Goal: Task Accomplishment & Management: Manage account settings

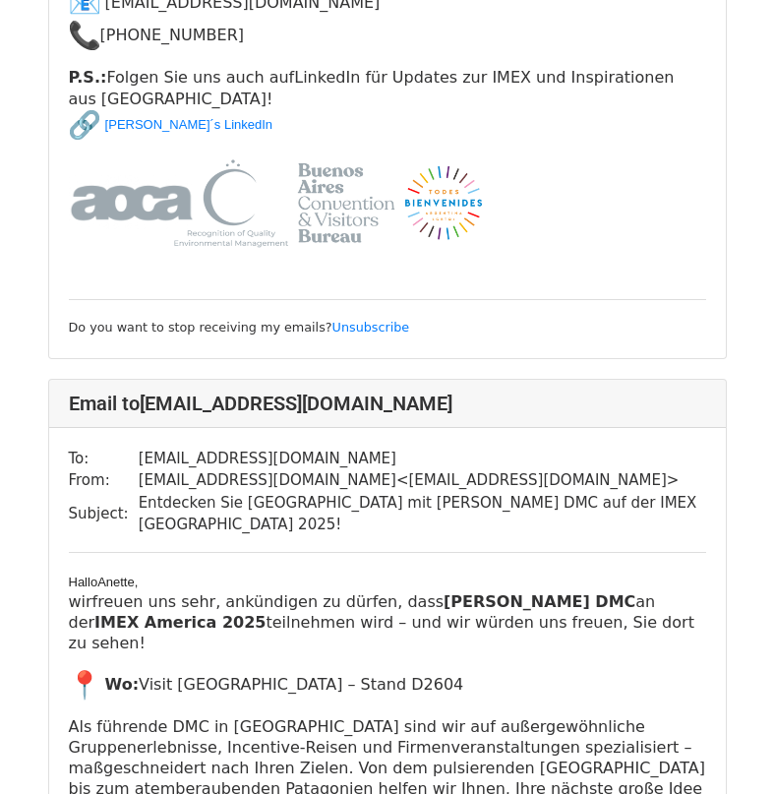
scroll to position [11411, 0]
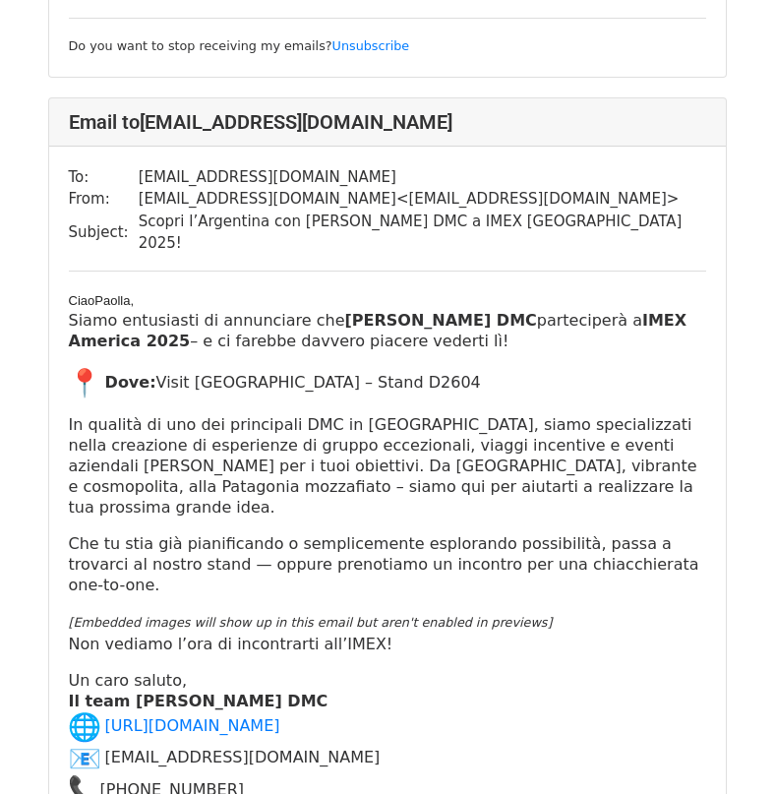
scroll to position [7378, 0]
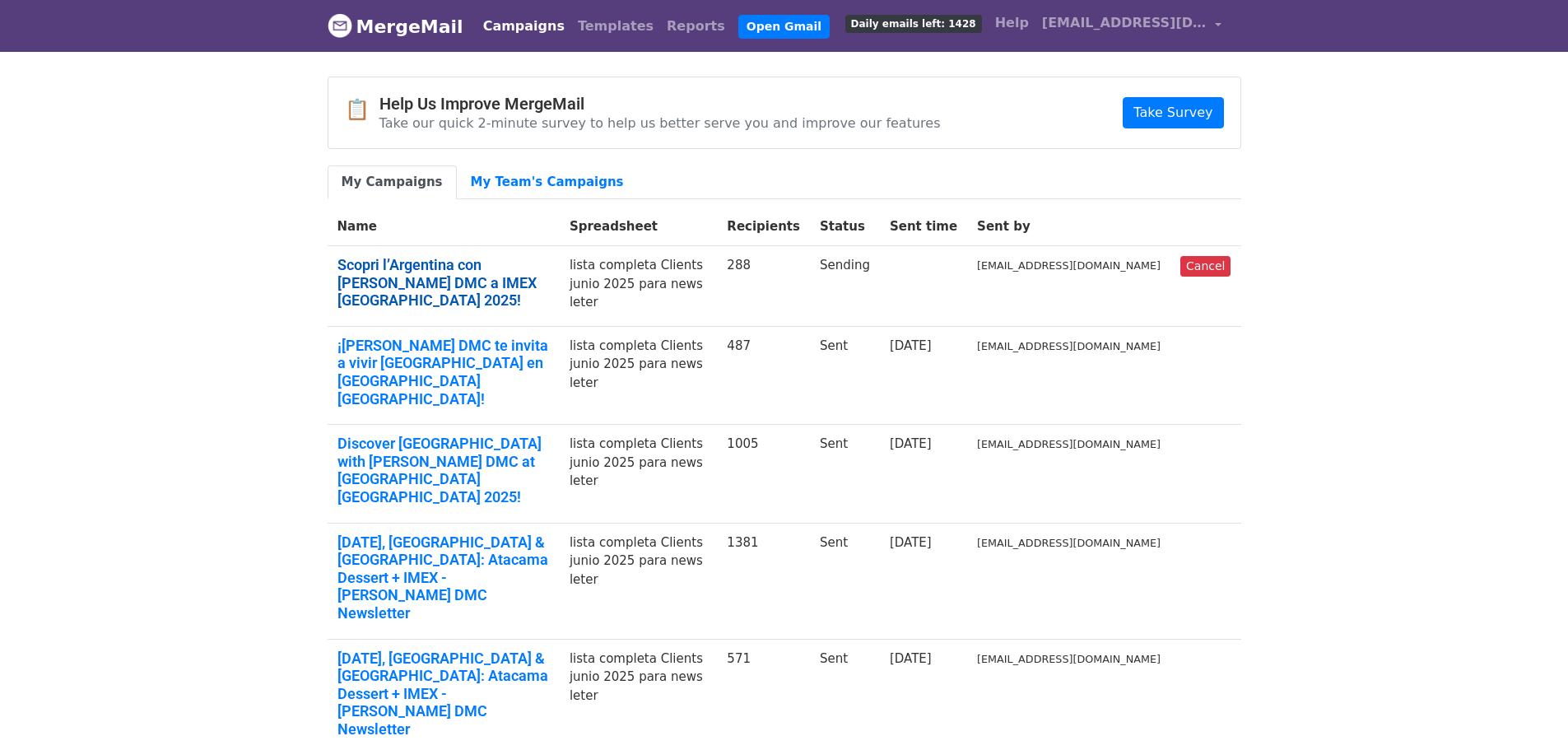
click at [424, 266] on link "Scopri l’Argentina con Rixner DMC a IMEX Las Vegas 2025!" at bounding box center [443, 283] width 213 height 54
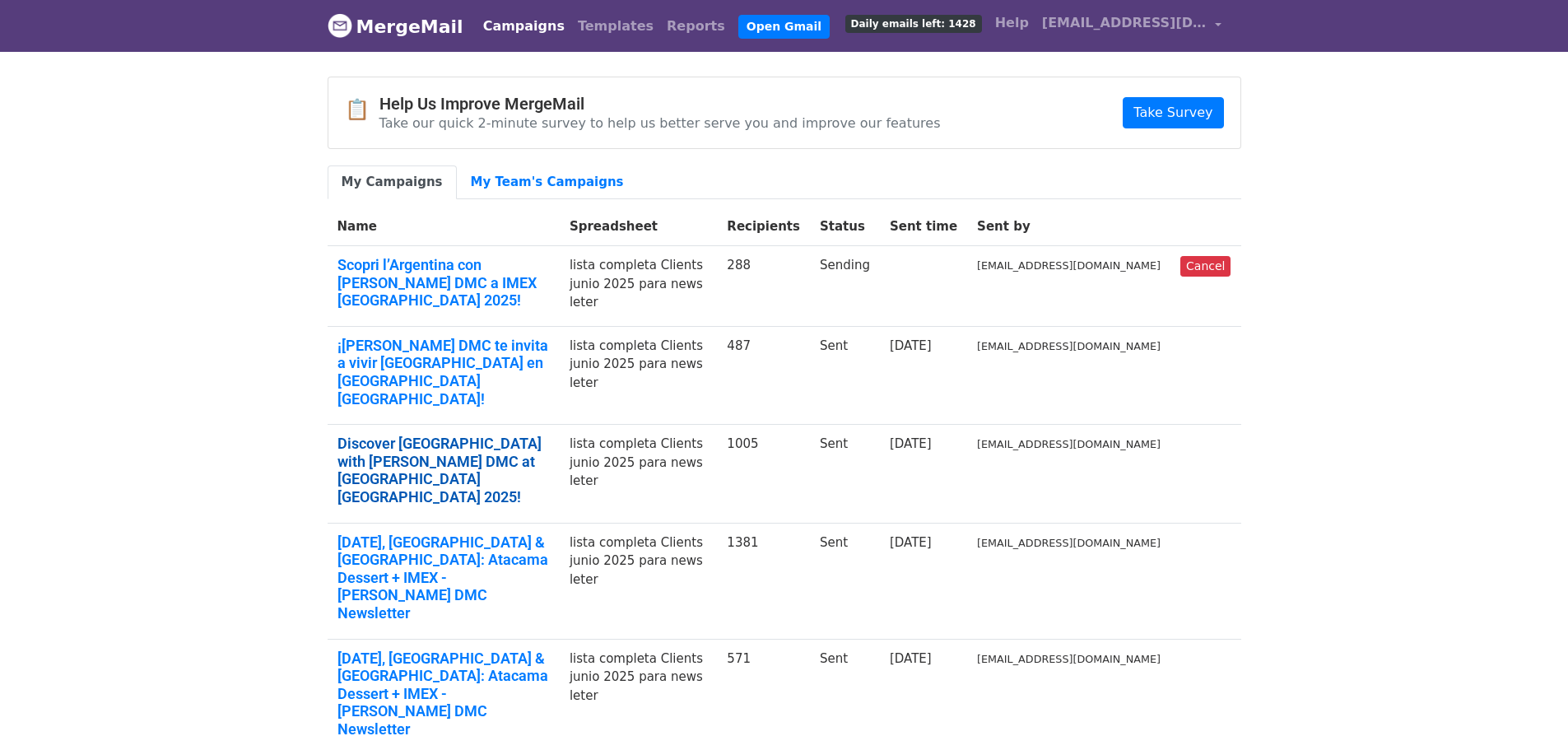
click at [424, 434] on link "Discover Argentina with Rixner DMC at IMEX Las Vegas 2025!" at bounding box center [443, 470] width 213 height 71
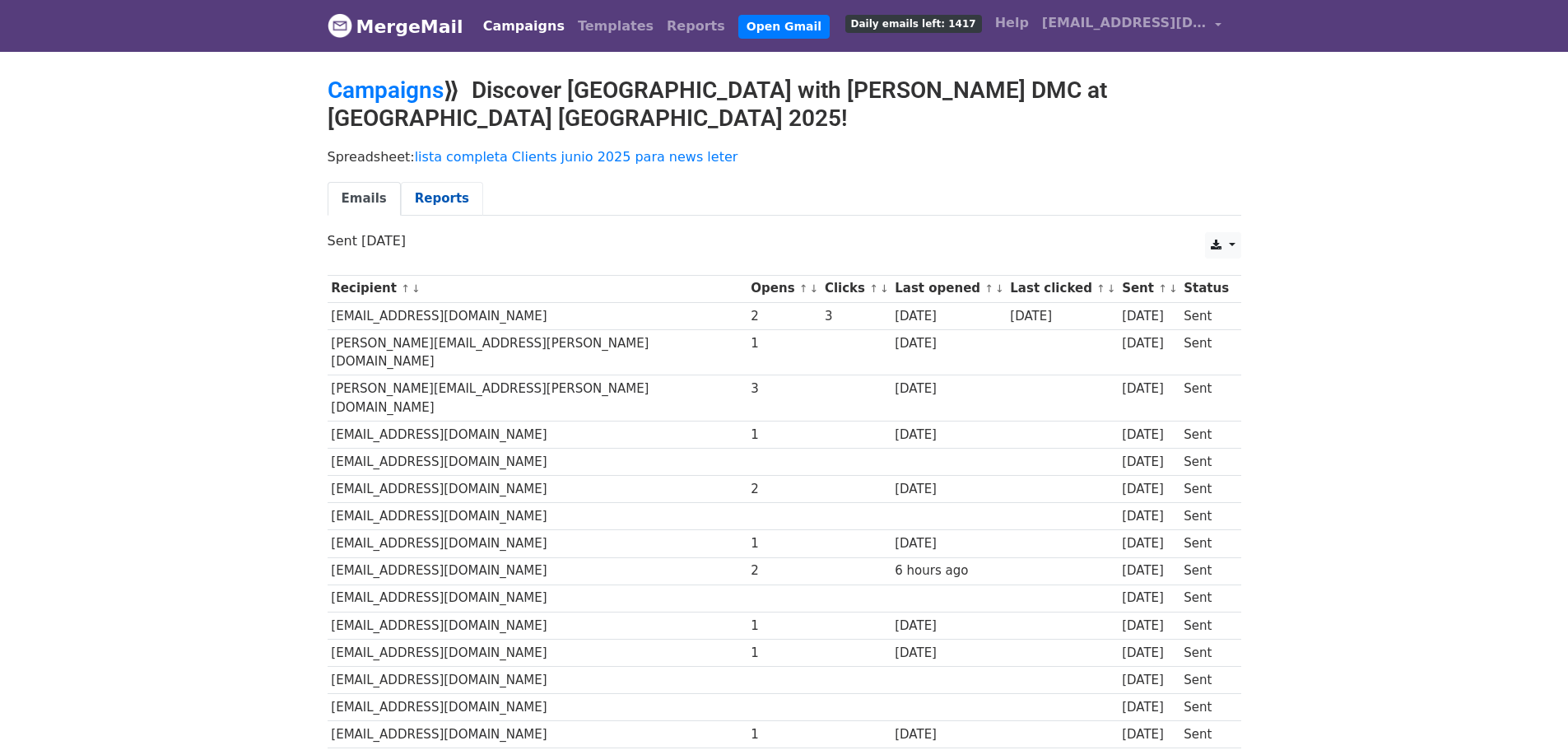
click at [439, 182] on link "Reports" at bounding box center [442, 198] width 82 height 33
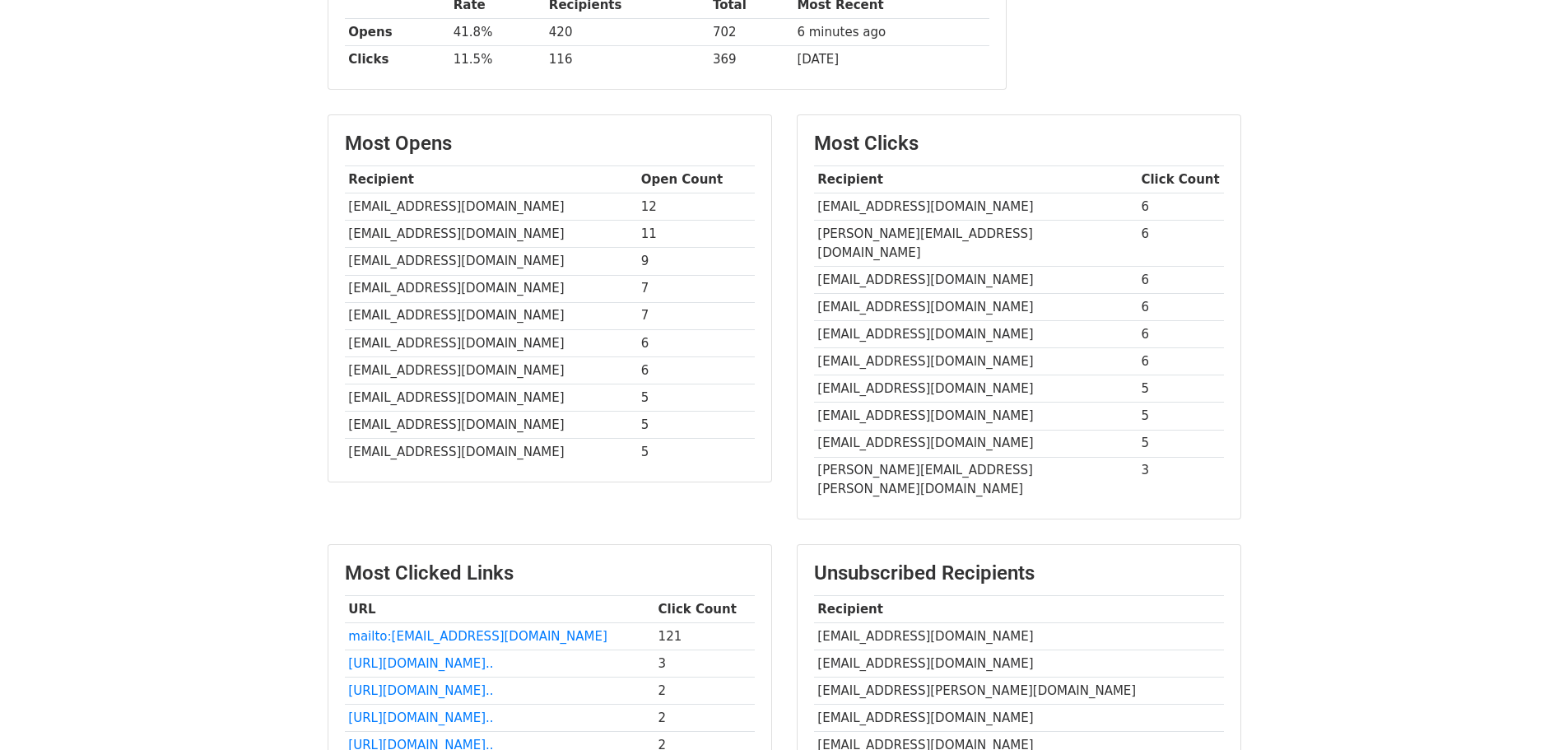
scroll to position [252, 0]
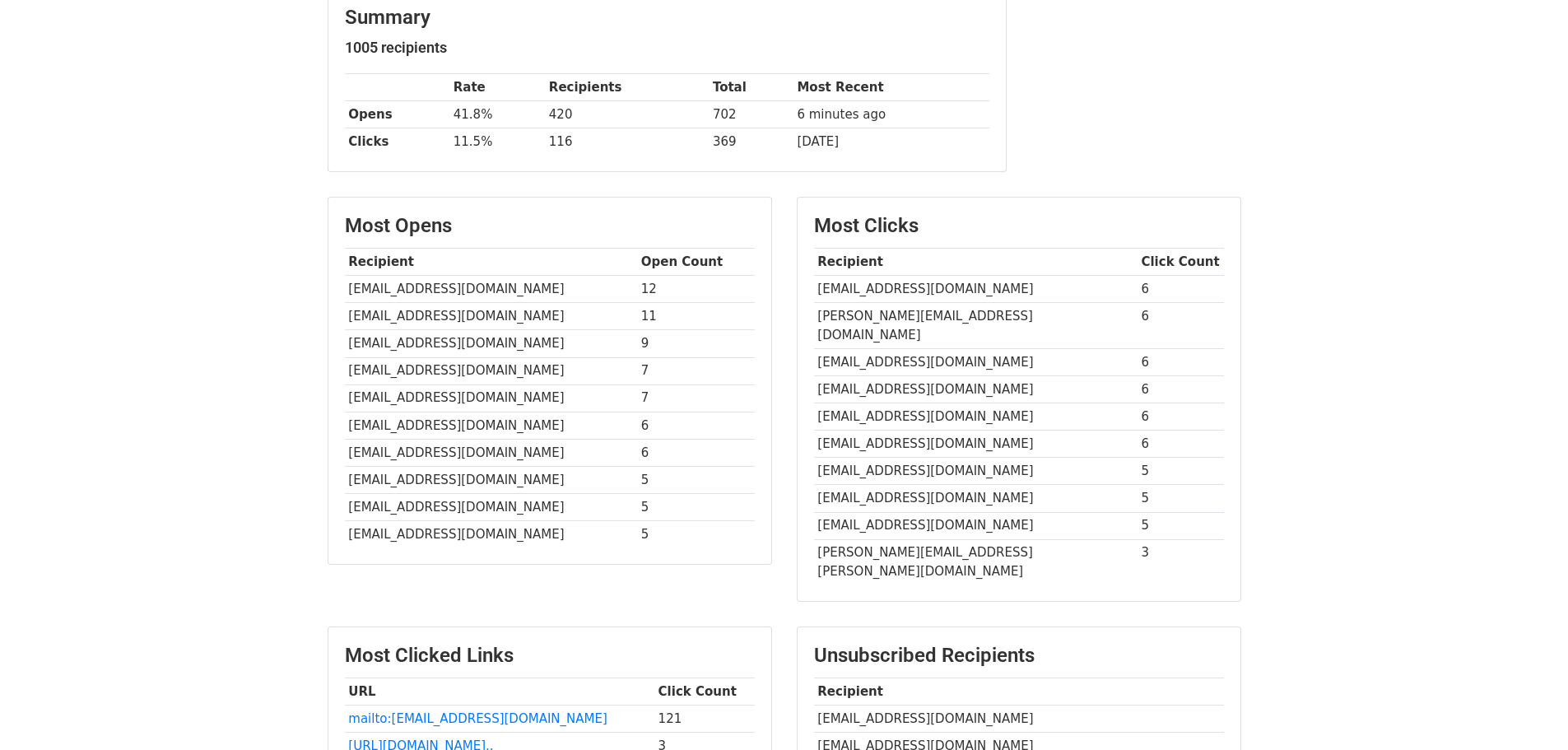
click at [853, 276] on td "khaled@nakhal.com.lb" at bounding box center [976, 290] width 324 height 27
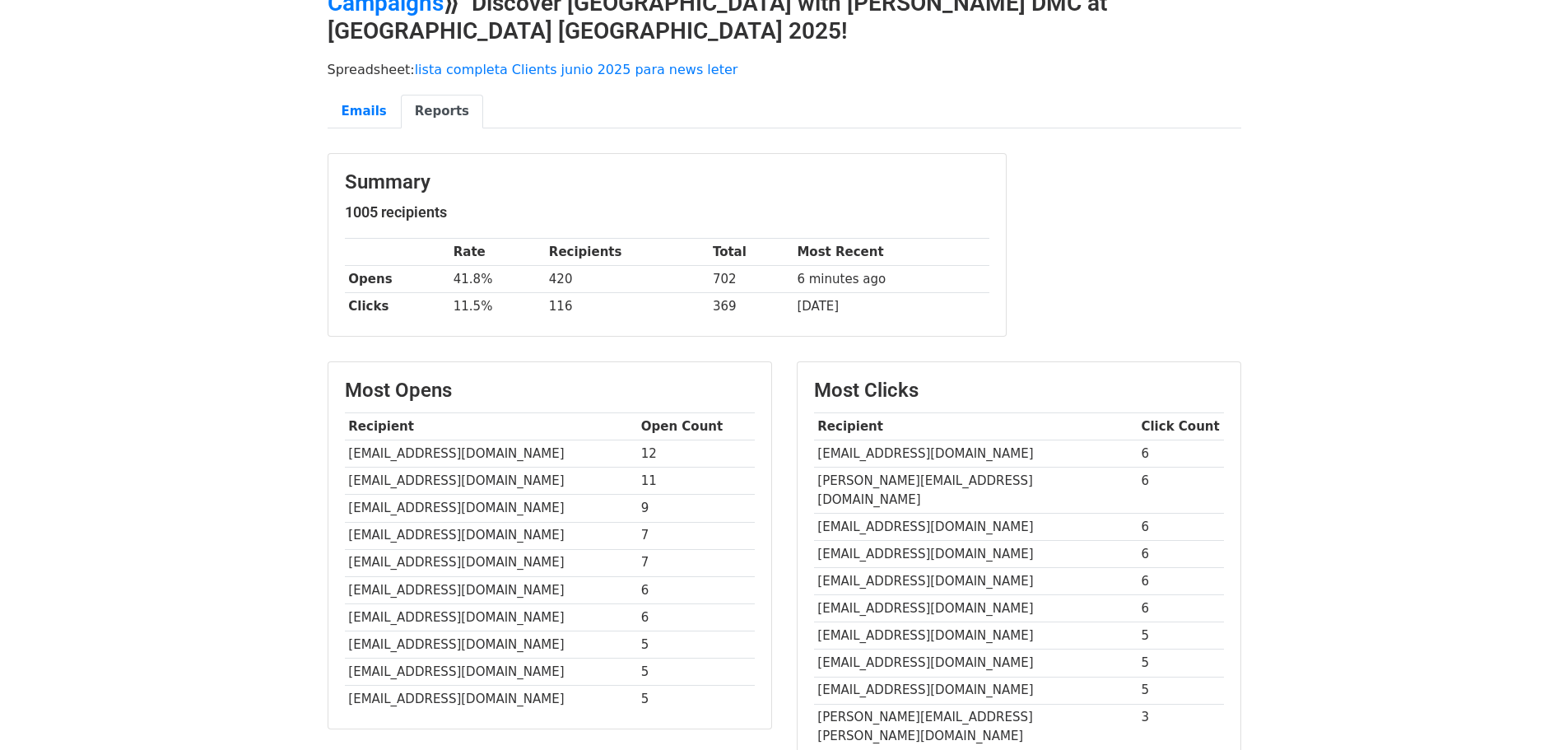
scroll to position [0, 0]
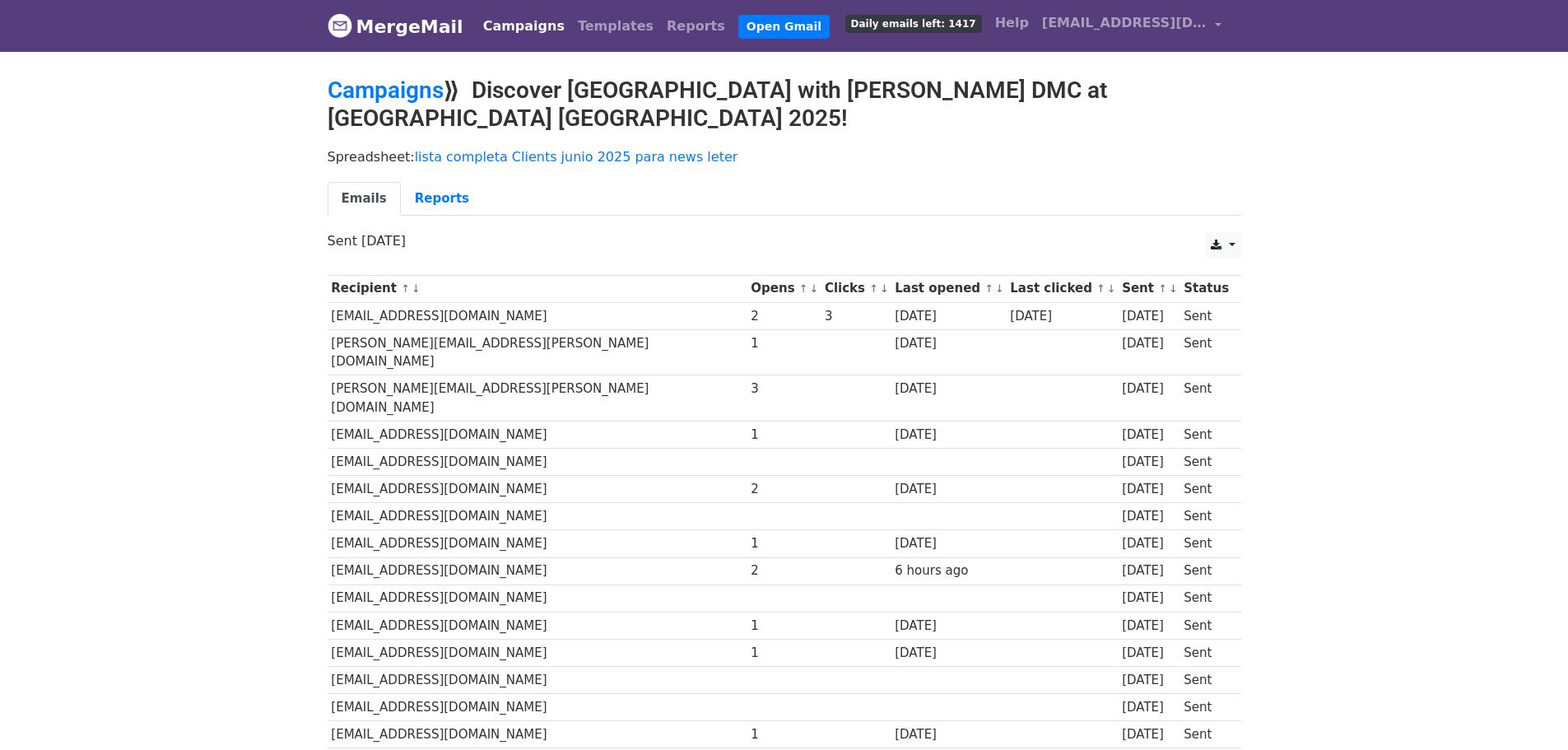
click at [510, 24] on link "Campaigns" at bounding box center [524, 26] width 95 height 33
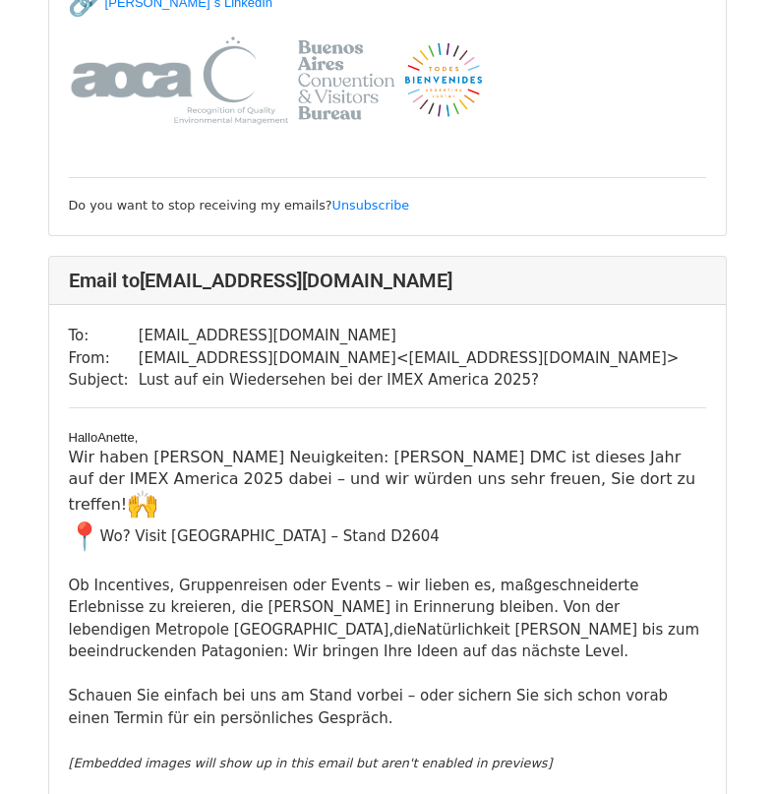
scroll to position [11411, 0]
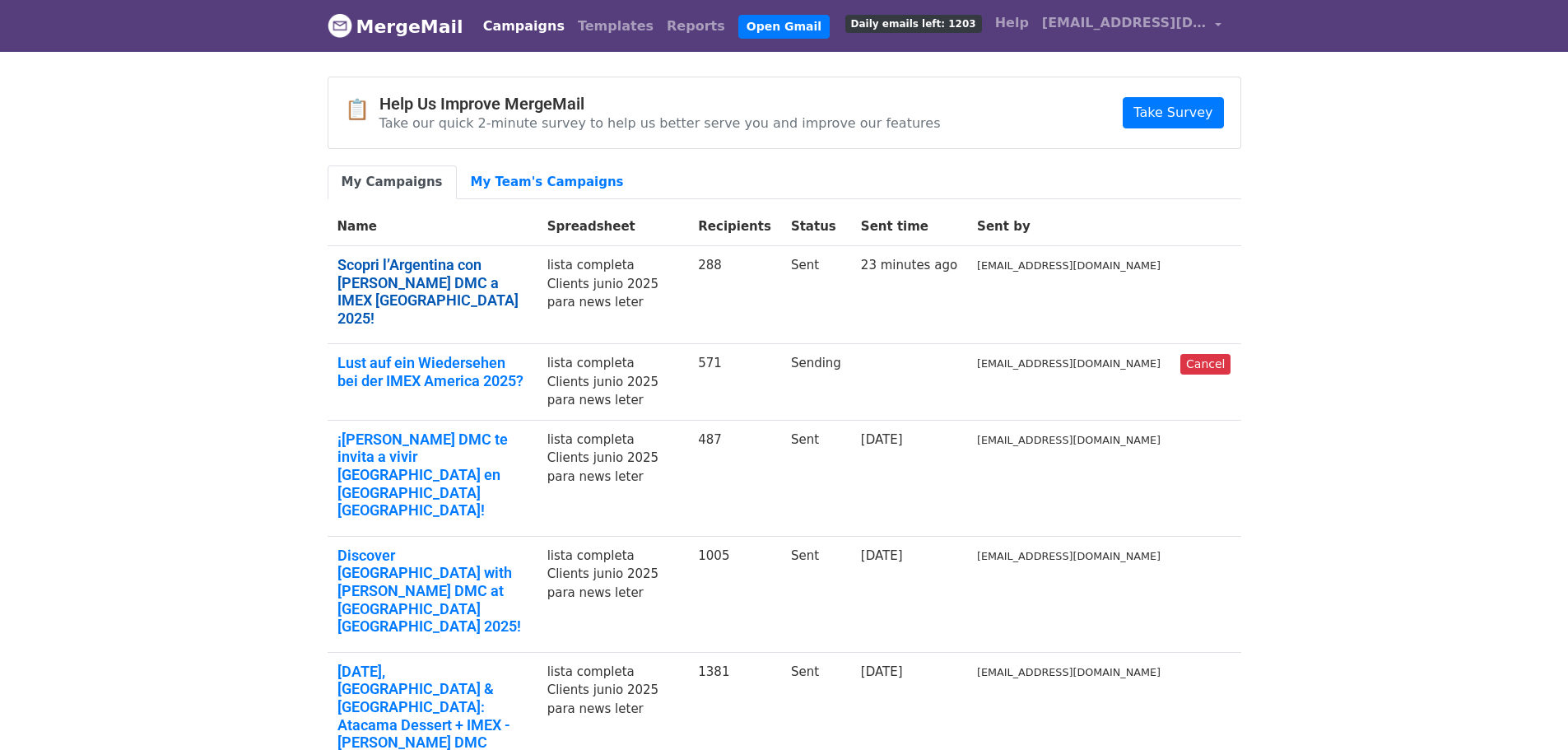
click at [390, 270] on link "Scopri l’Argentina con [PERSON_NAME] DMC a IMEX [GEOGRAPHIC_DATA] 2025!" at bounding box center [432, 291] width 190 height 71
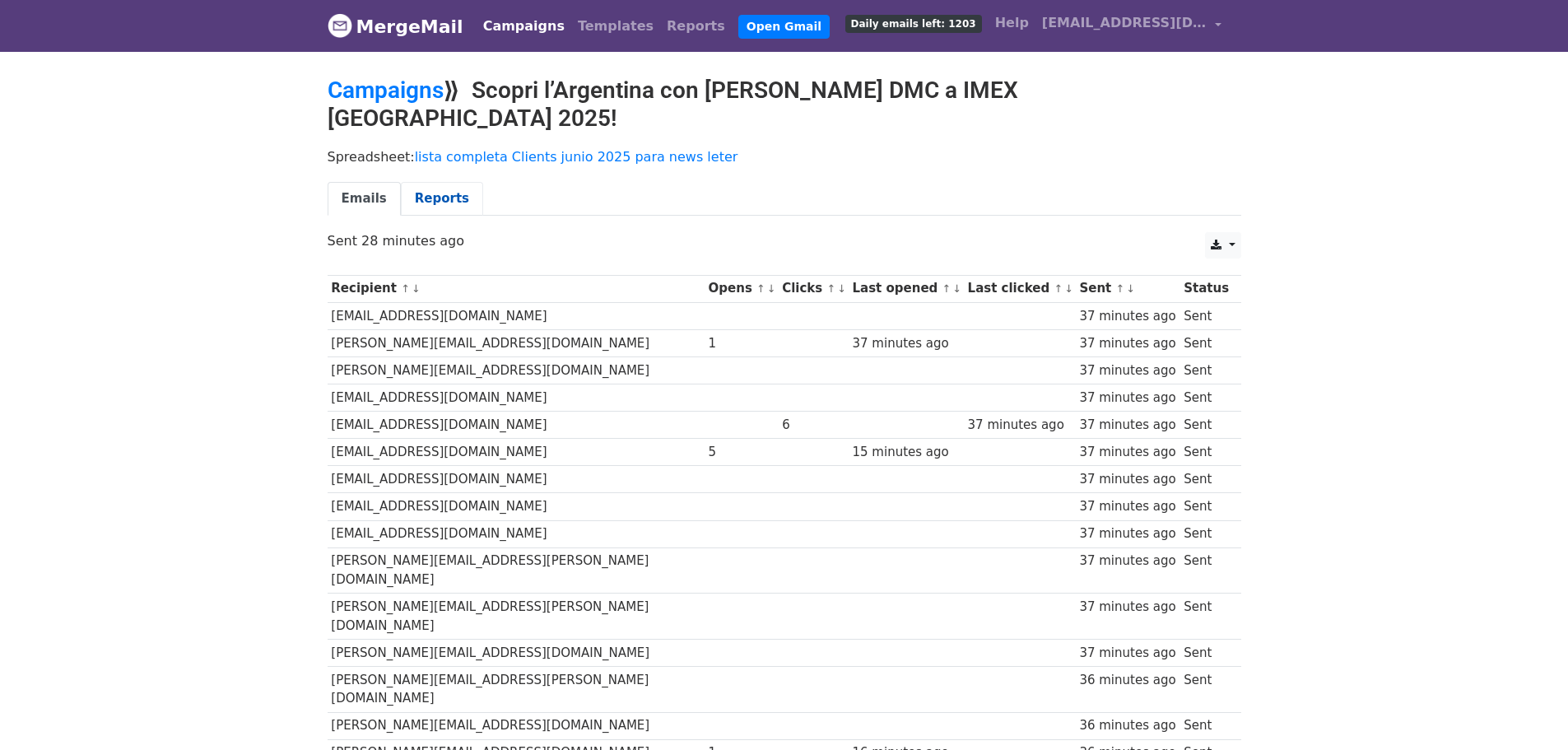
click at [405, 182] on link "Reports" at bounding box center [442, 198] width 82 height 33
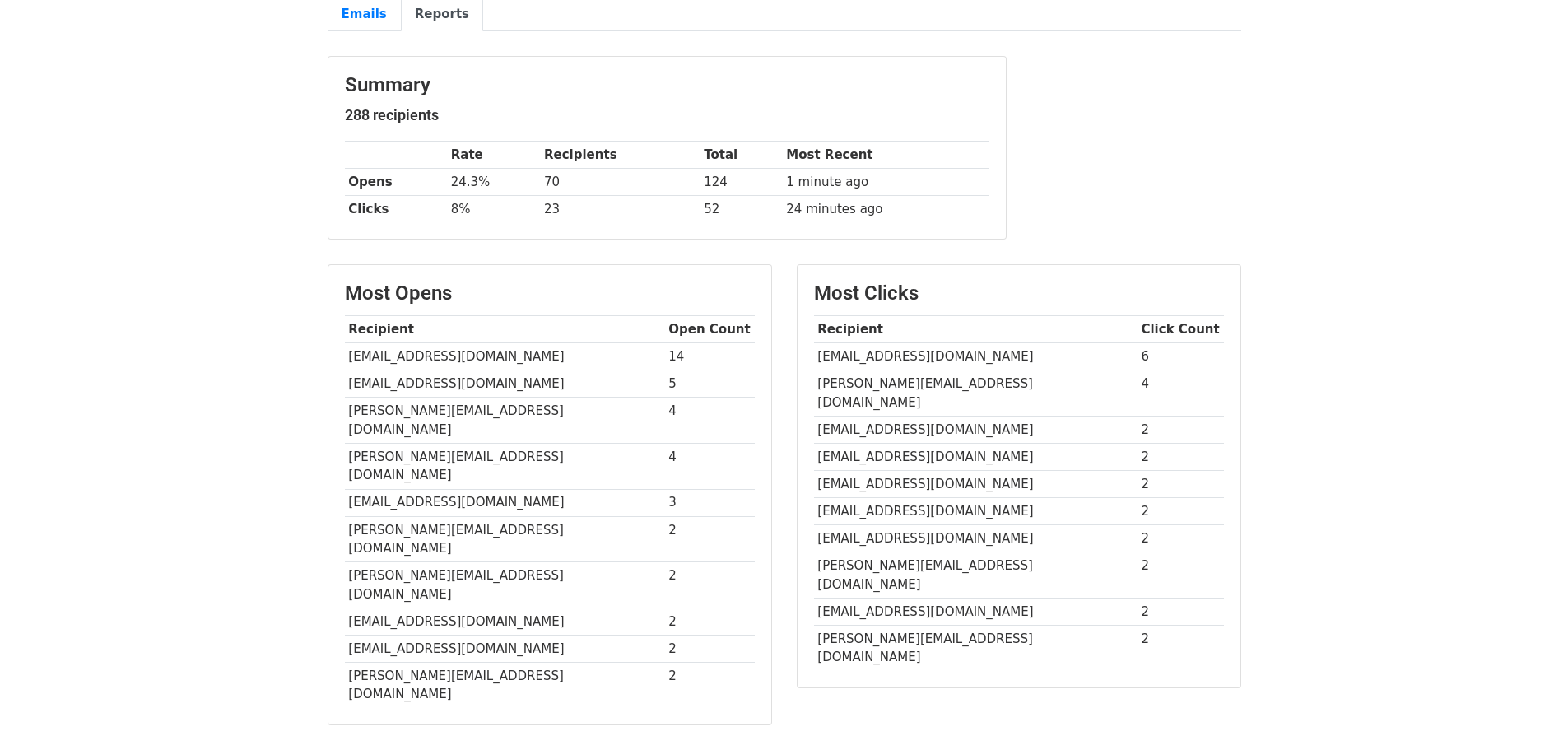
scroll to position [87, 0]
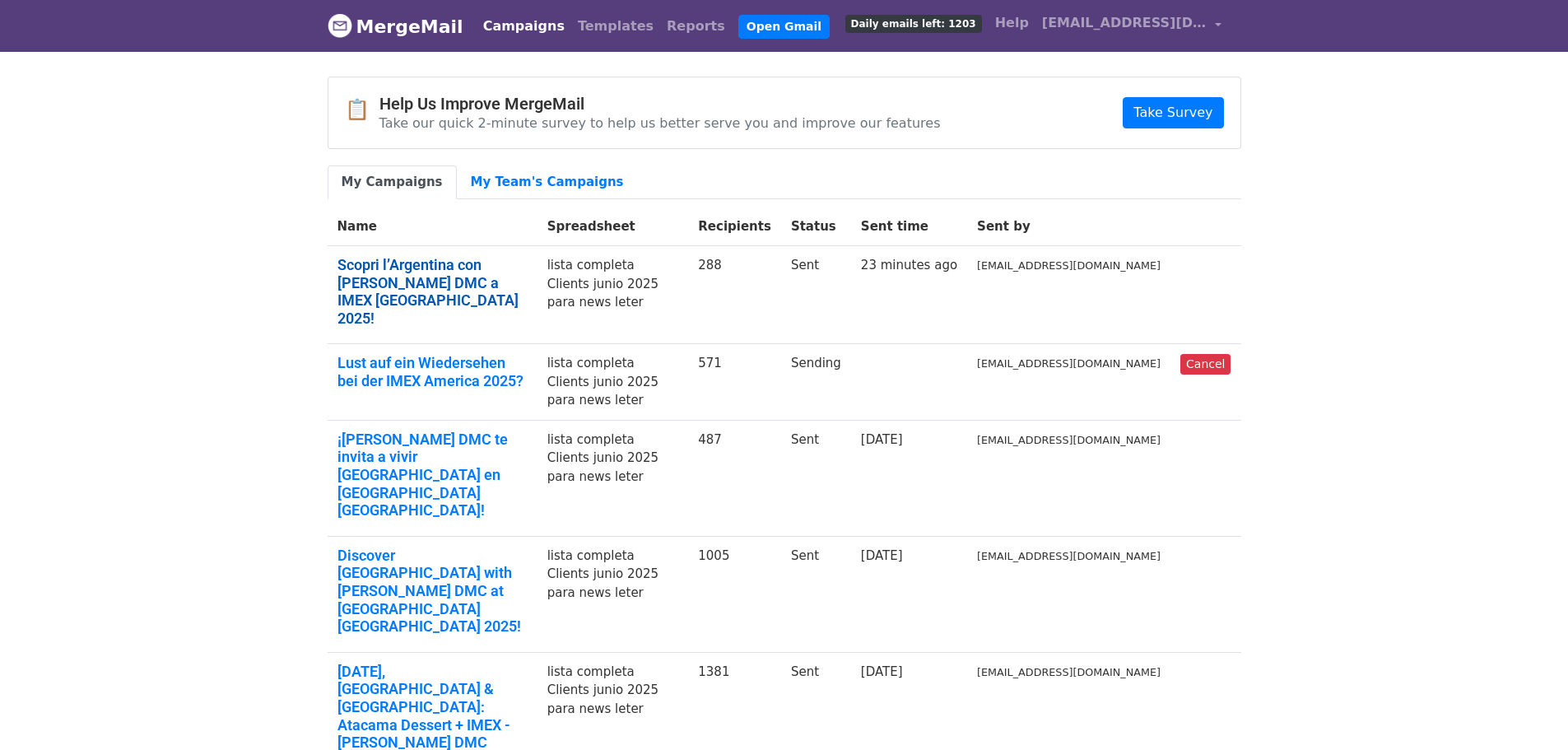
click at [402, 263] on link "Scopri l’Argentina con Rixner DMC a IMEX Las Vegas 2025!" at bounding box center [432, 291] width 190 height 71
click at [385, 354] on link "Lust auf ein Wiedersehen bei der IMEX America 2025?" at bounding box center [432, 372] width 190 height 35
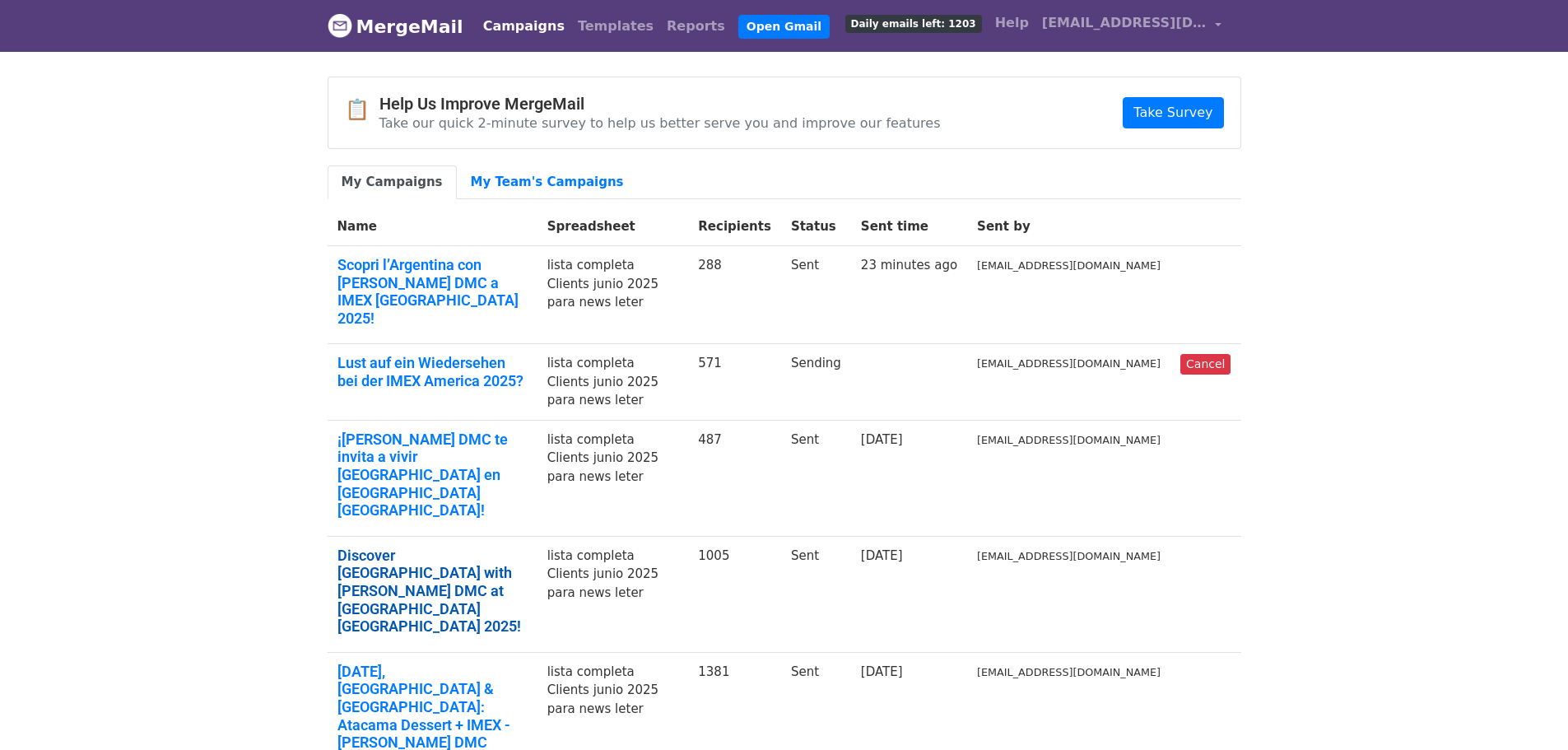
click at [381, 547] on link "Discover [GEOGRAPHIC_DATA] with [PERSON_NAME] DMC at [GEOGRAPHIC_DATA] [GEOGRAP…" at bounding box center [432, 591] width 190 height 89
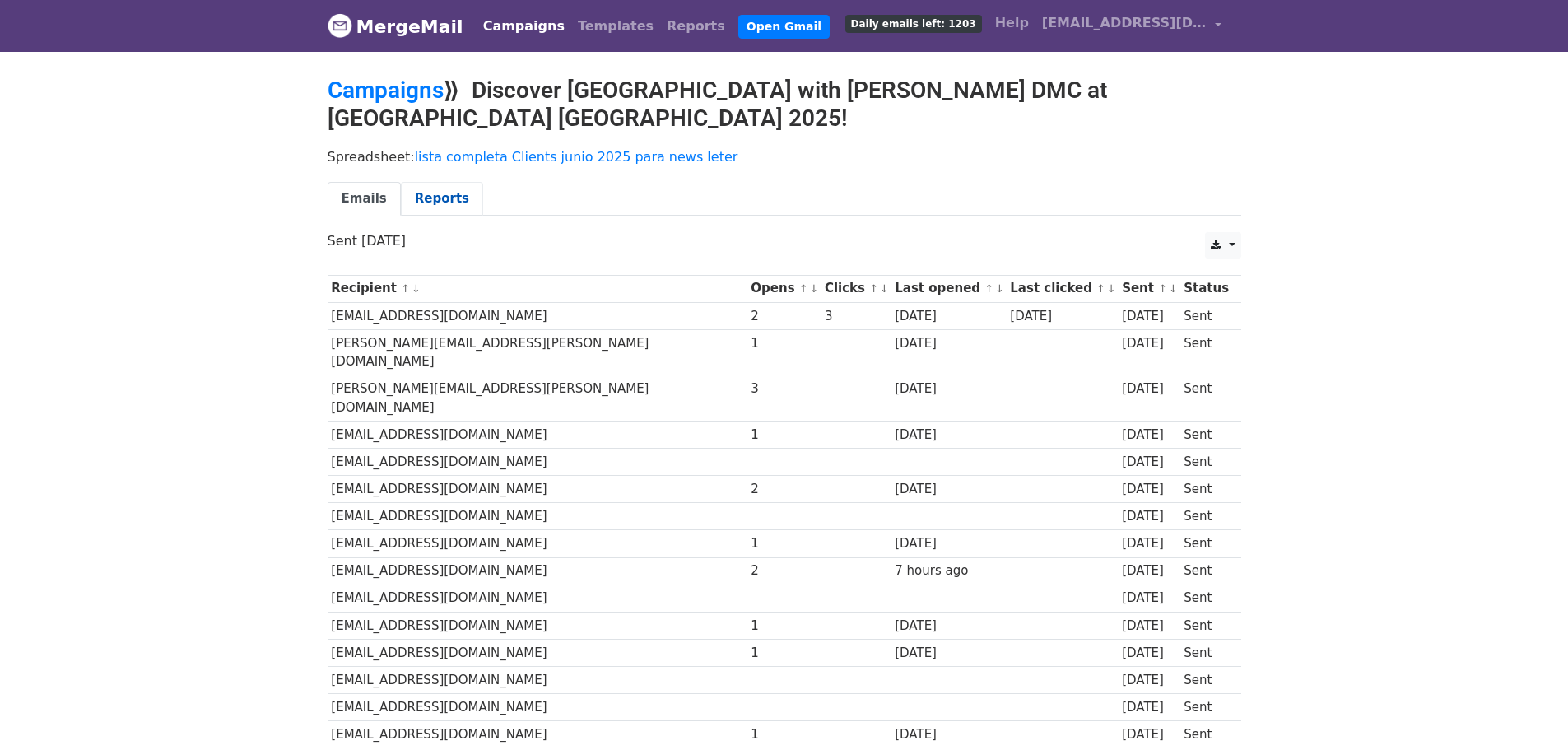
click at [438, 182] on link "Reports" at bounding box center [442, 198] width 82 height 33
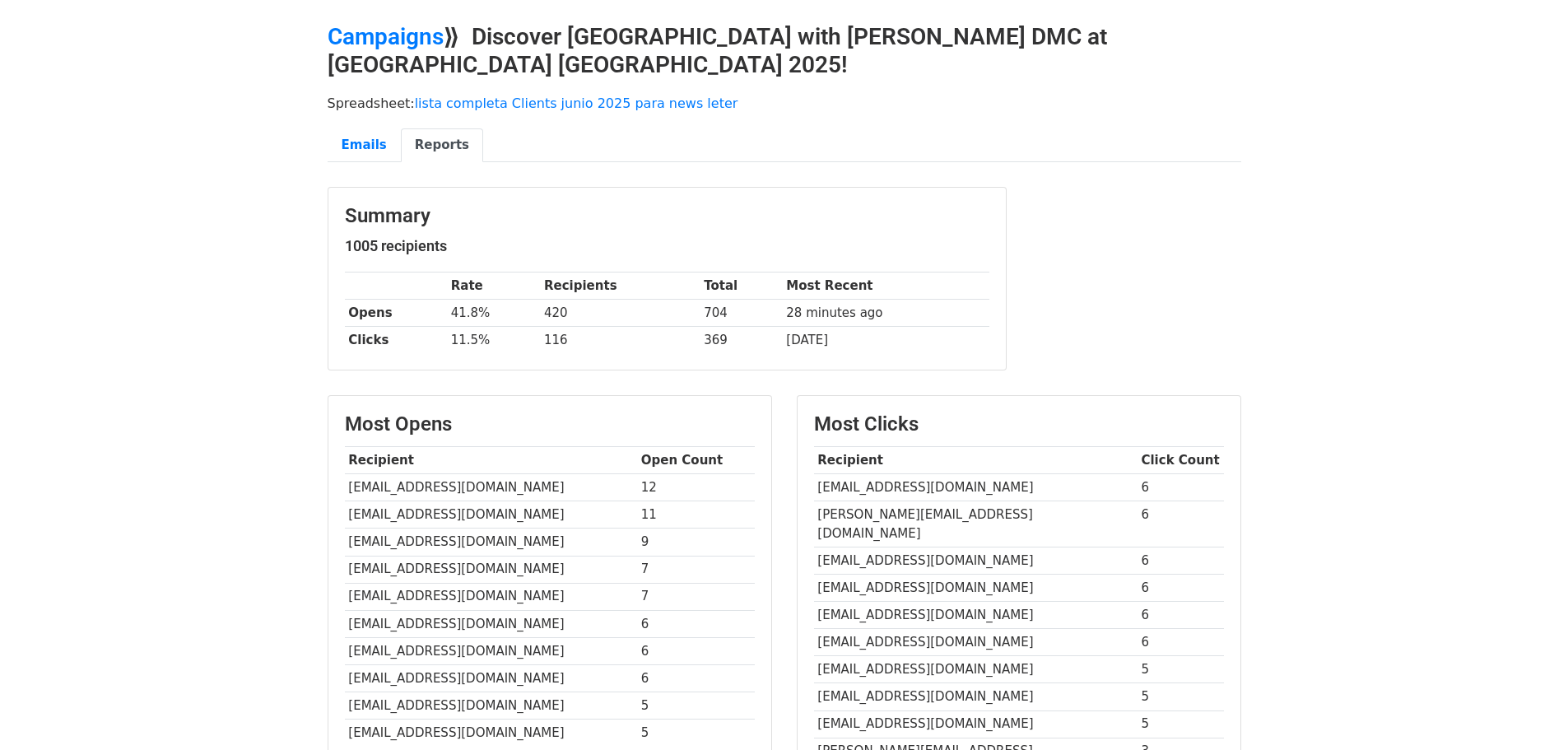
scroll to position [82, 0]
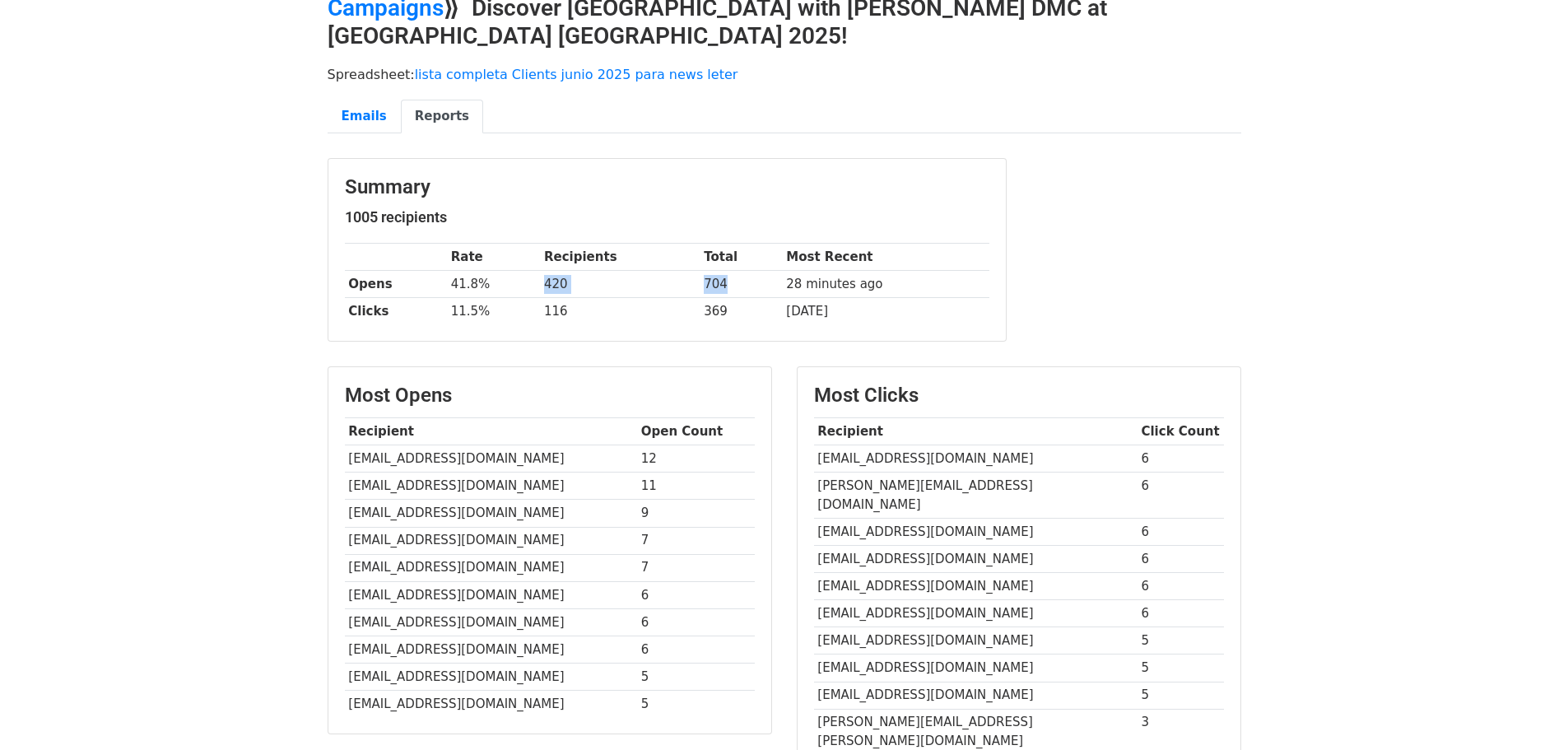
drag, startPoint x: 537, startPoint y: 254, endPoint x: 744, endPoint y: 249, distance: 207.1
click at [744, 271] on tr "Opens 41.8% 420 704 28 minutes ago" at bounding box center [667, 285] width 644 height 27
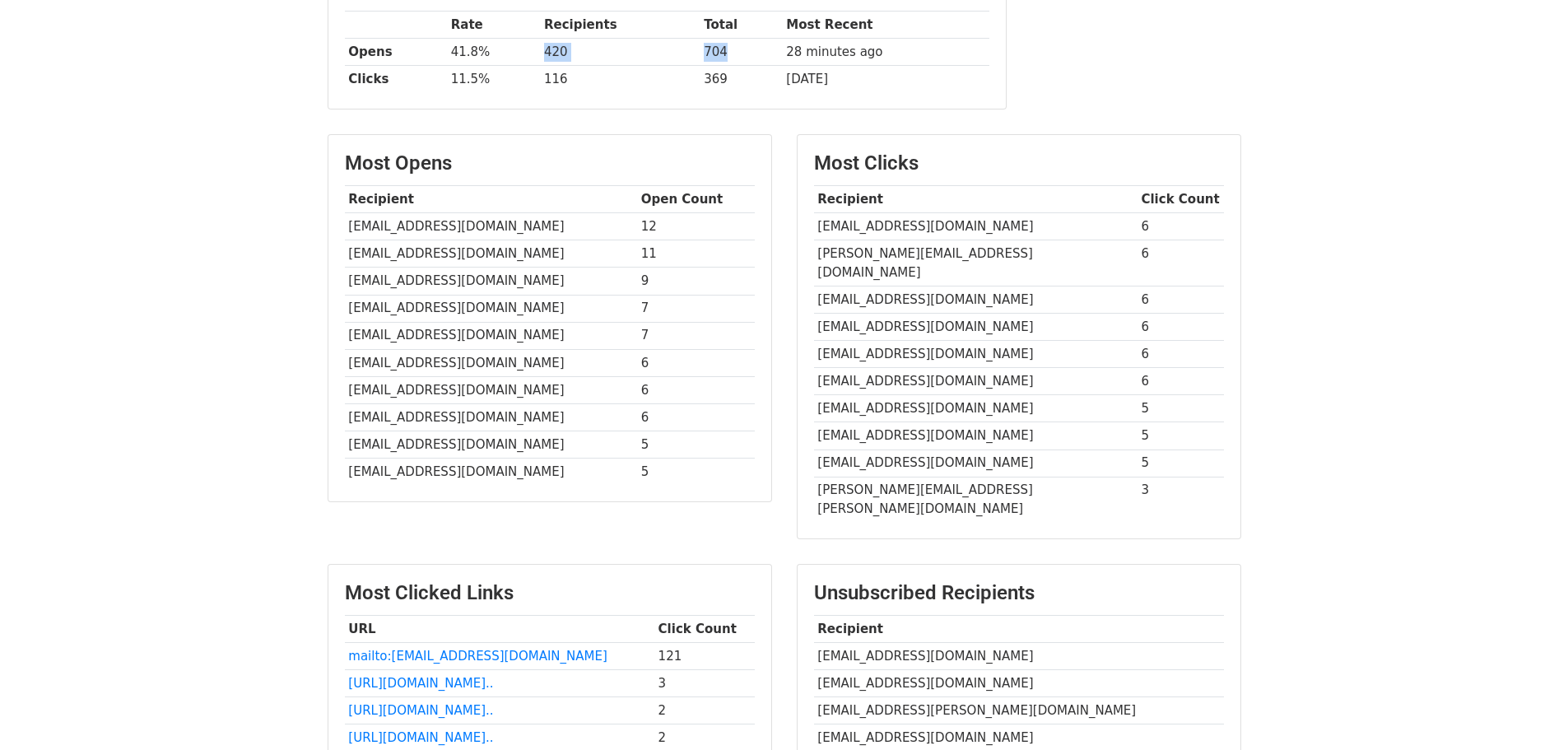
scroll to position [0, 0]
